Goal: Transaction & Acquisition: Purchase product/service

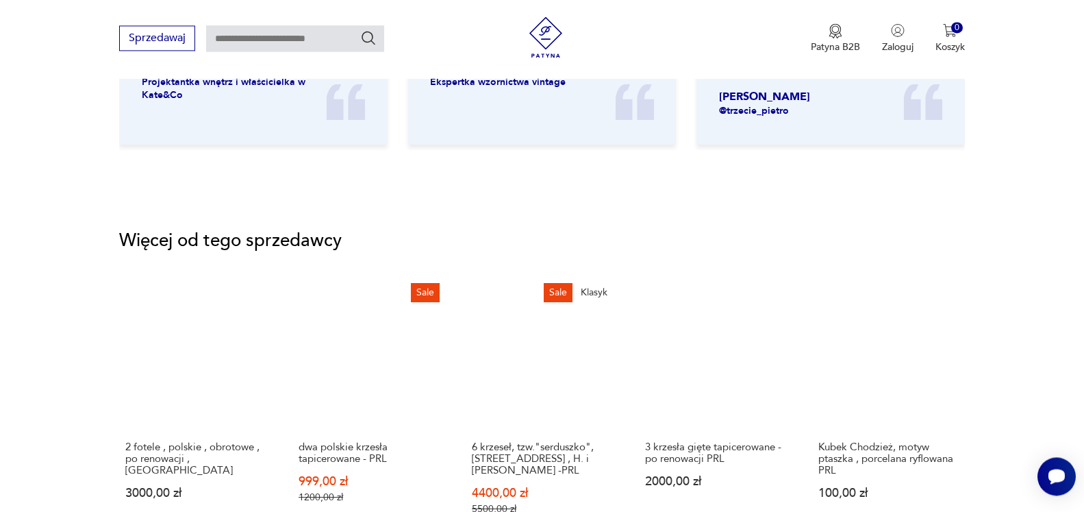
scroll to position [1677, 0]
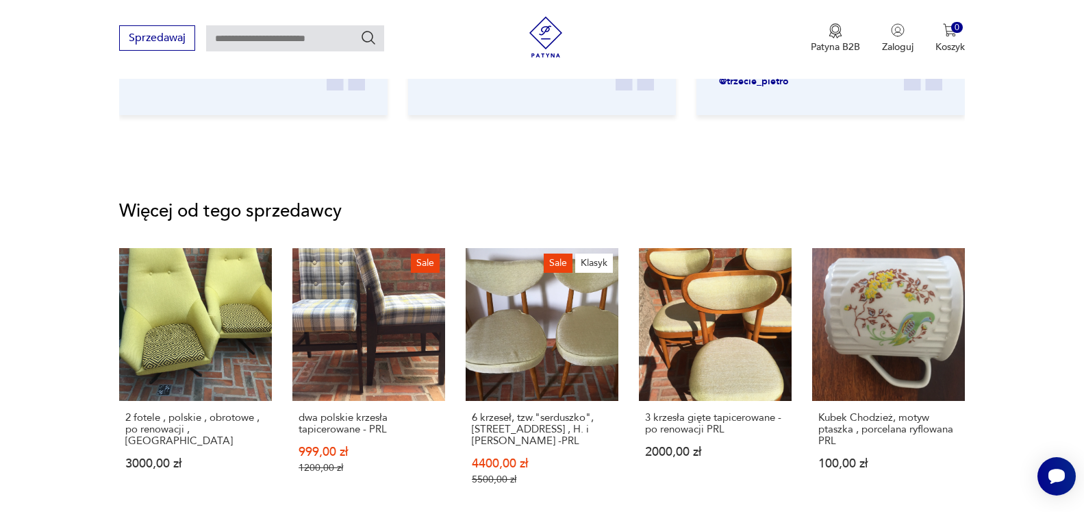
click at [180, 326] on link "2 fotele , polskie , obrotowe , po renowacji , PRL 3000,00 zł" at bounding box center [195, 380] width 153 height 264
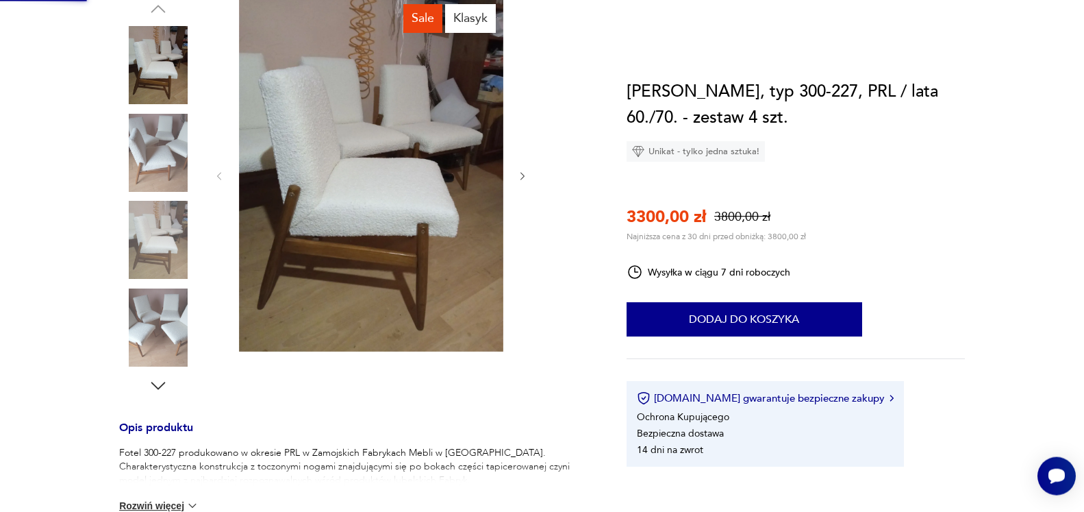
scroll to position [32, 0]
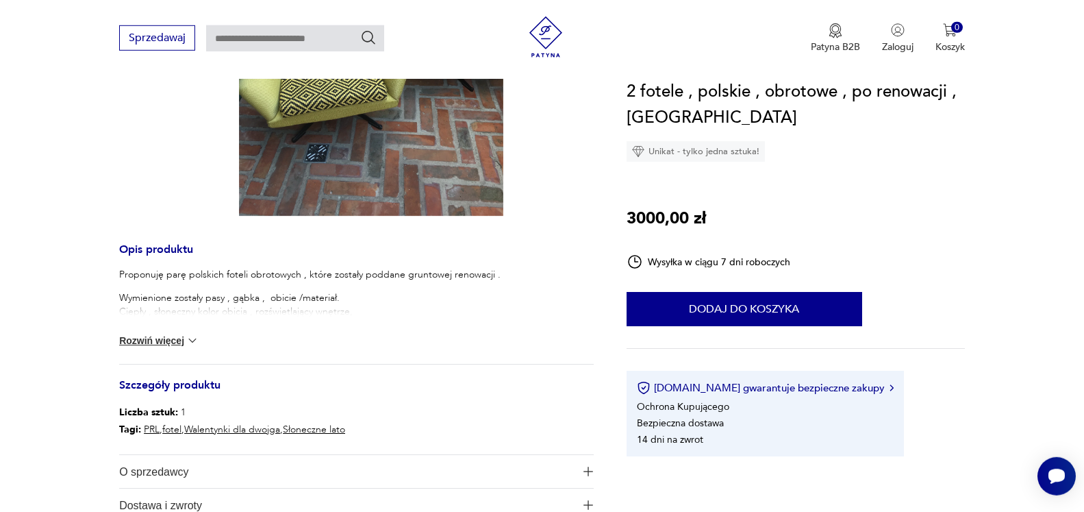
scroll to position [419, 0]
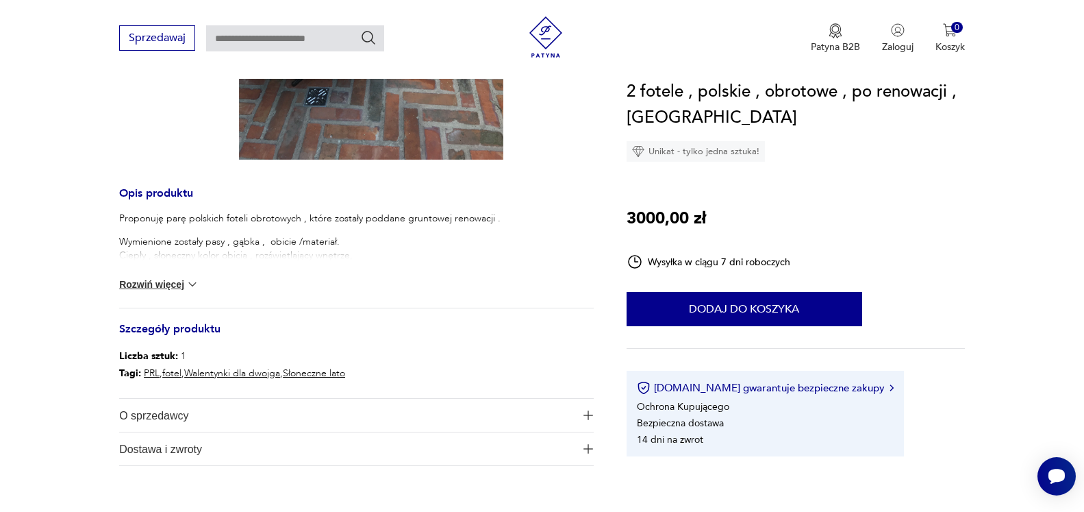
click at [173, 288] on button "Rozwiń więcej" at bounding box center [158, 284] width 79 height 14
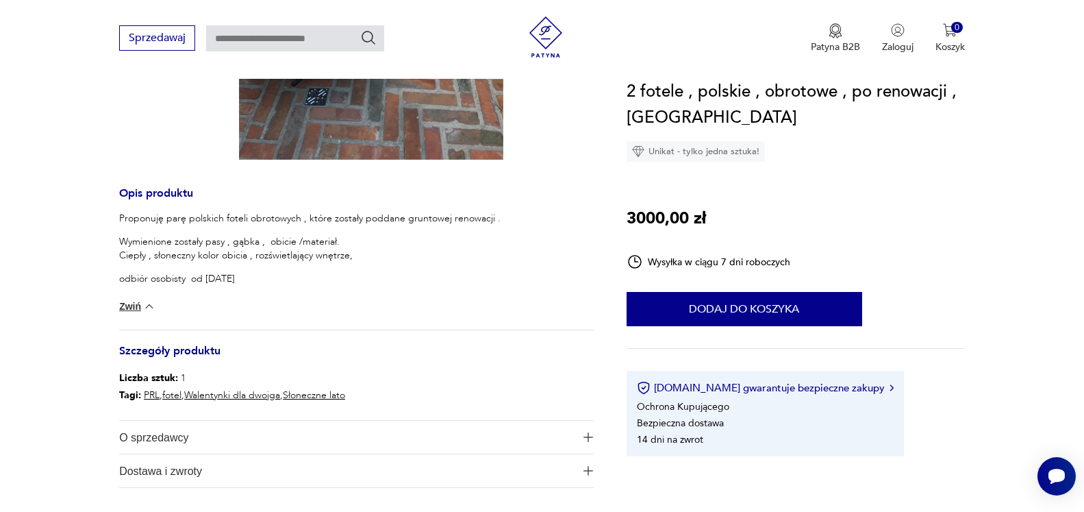
click at [593, 435] on img "button" at bounding box center [589, 437] width 10 height 10
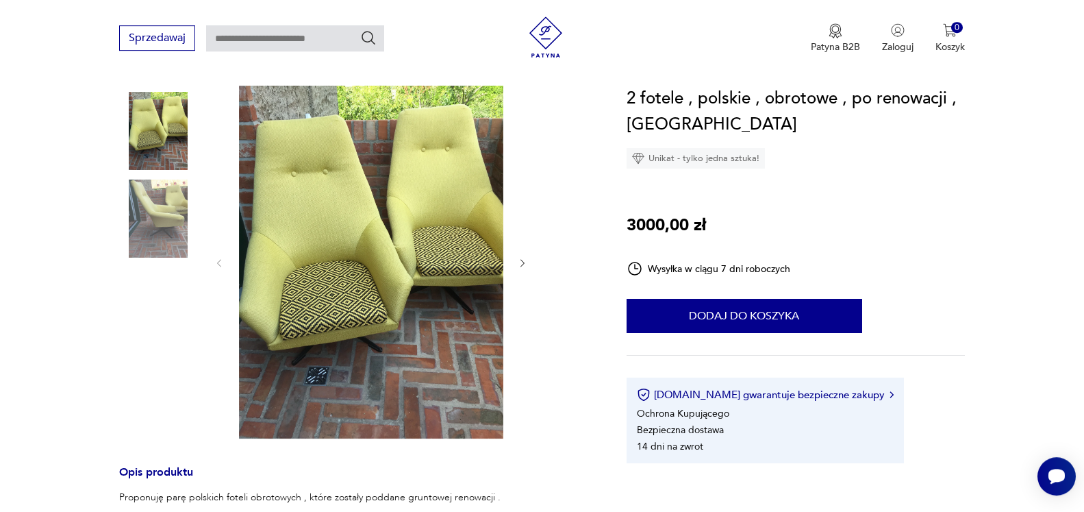
scroll to position [140, 0]
click at [519, 264] on icon "button" at bounding box center [523, 264] width 12 height 12
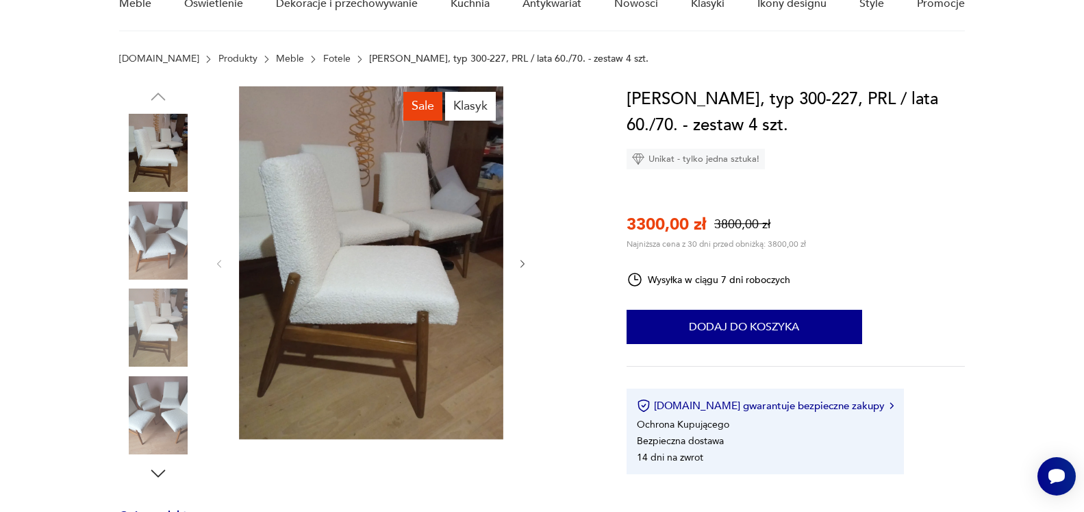
scroll to position [32, 0]
